Goal: Check status

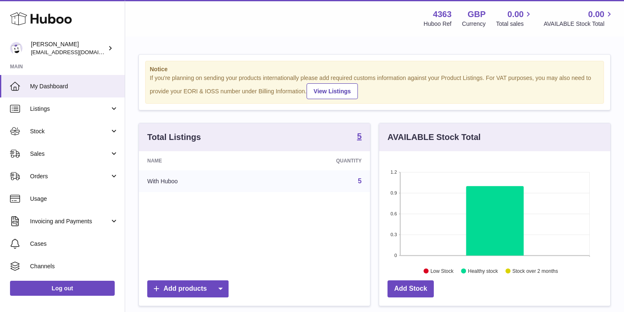
scroll to position [130, 231]
click at [65, 151] on span "Sales" at bounding box center [70, 154] width 80 height 8
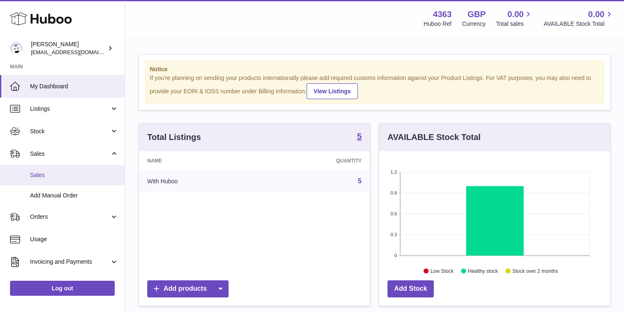
click at [67, 183] on link "Sales" at bounding box center [62, 175] width 125 height 20
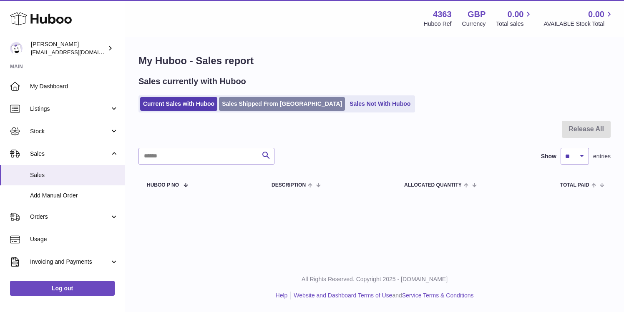
click at [254, 103] on link "Sales Shipped From [GEOGRAPHIC_DATA]" at bounding box center [282, 104] width 126 height 14
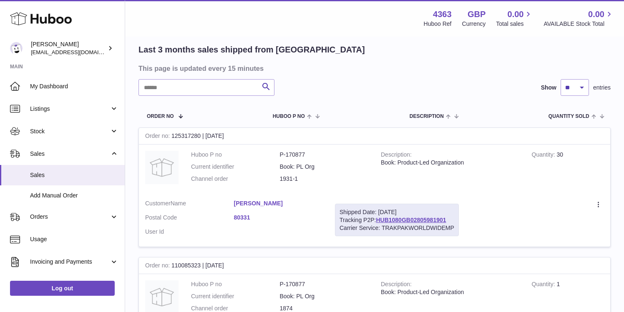
scroll to position [69, 0]
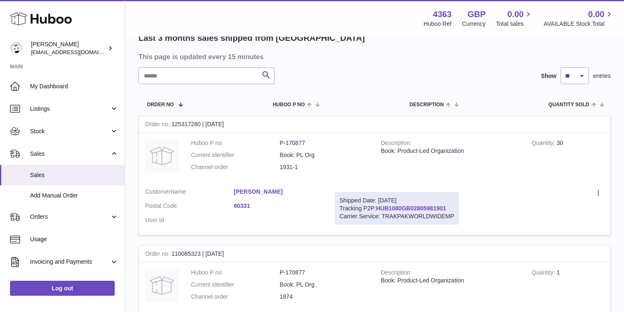
click at [410, 206] on link "HUB1080GB02805981901" at bounding box center [411, 208] width 70 height 7
